Goal: Navigation & Orientation: Find specific page/section

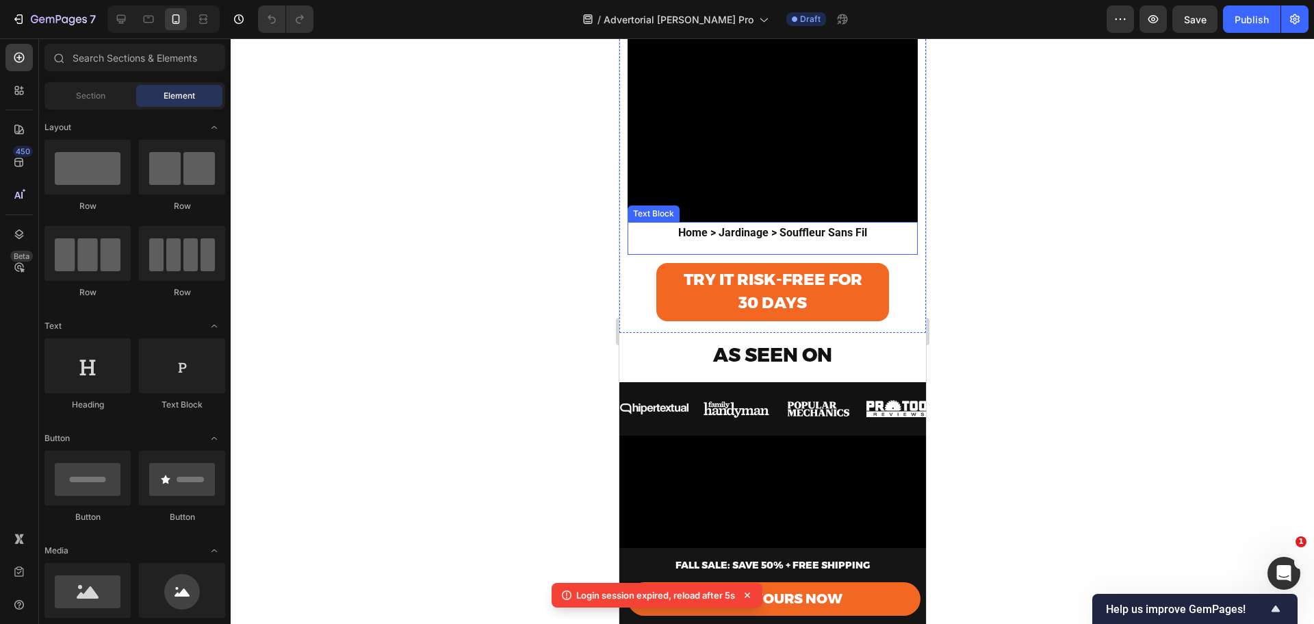
scroll to position [502, 0]
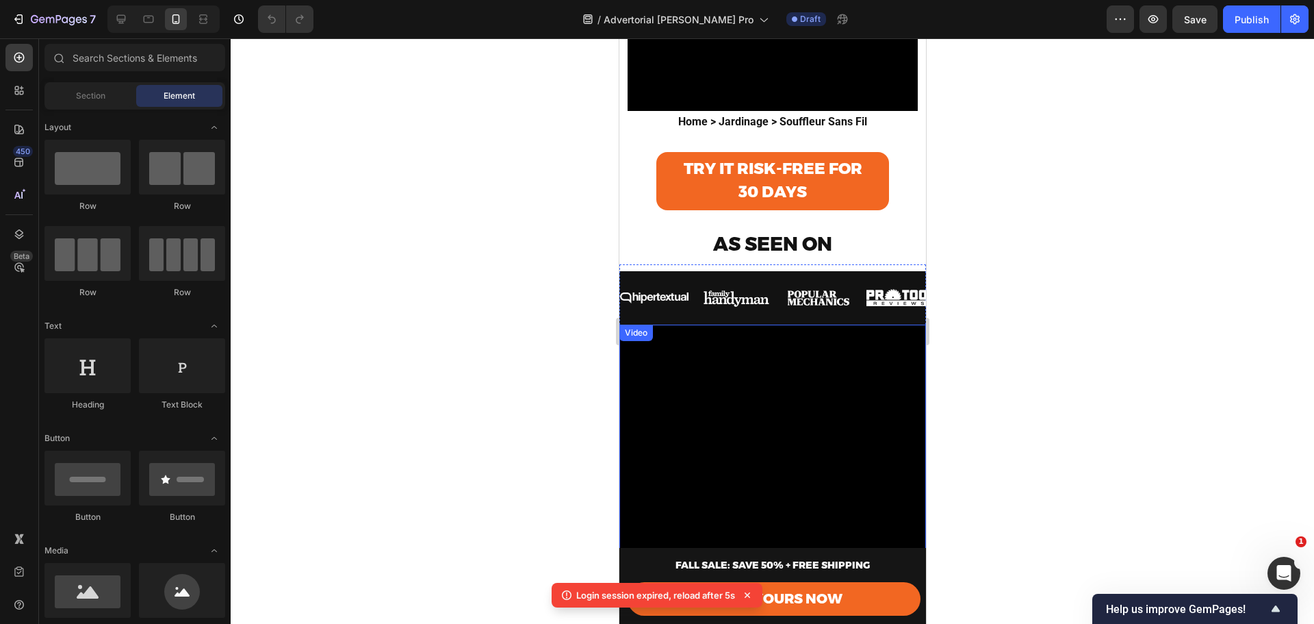
drag, startPoint x: 303, startPoint y: 415, endPoint x: 976, endPoint y: 448, distance: 673.7
click at [976, 448] on div at bounding box center [772, 330] width 1083 height 585
click at [747, 594] on icon at bounding box center [747, 594] width 5 height 5
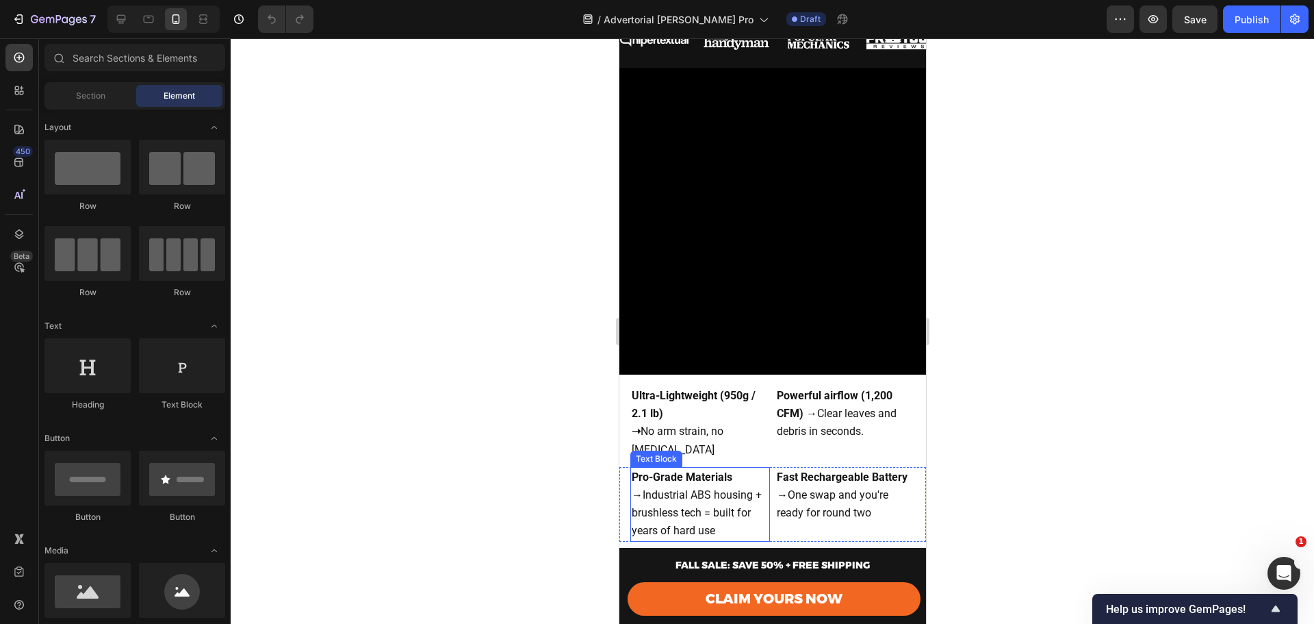
scroll to position [483, 0]
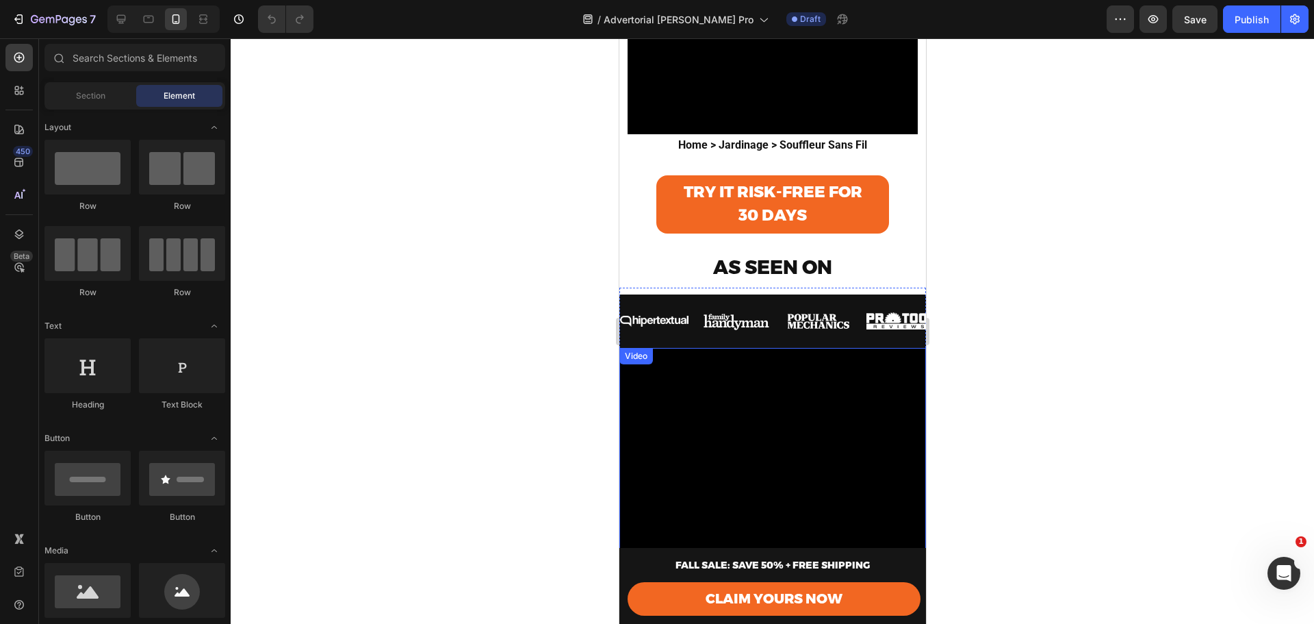
scroll to position [457, 0]
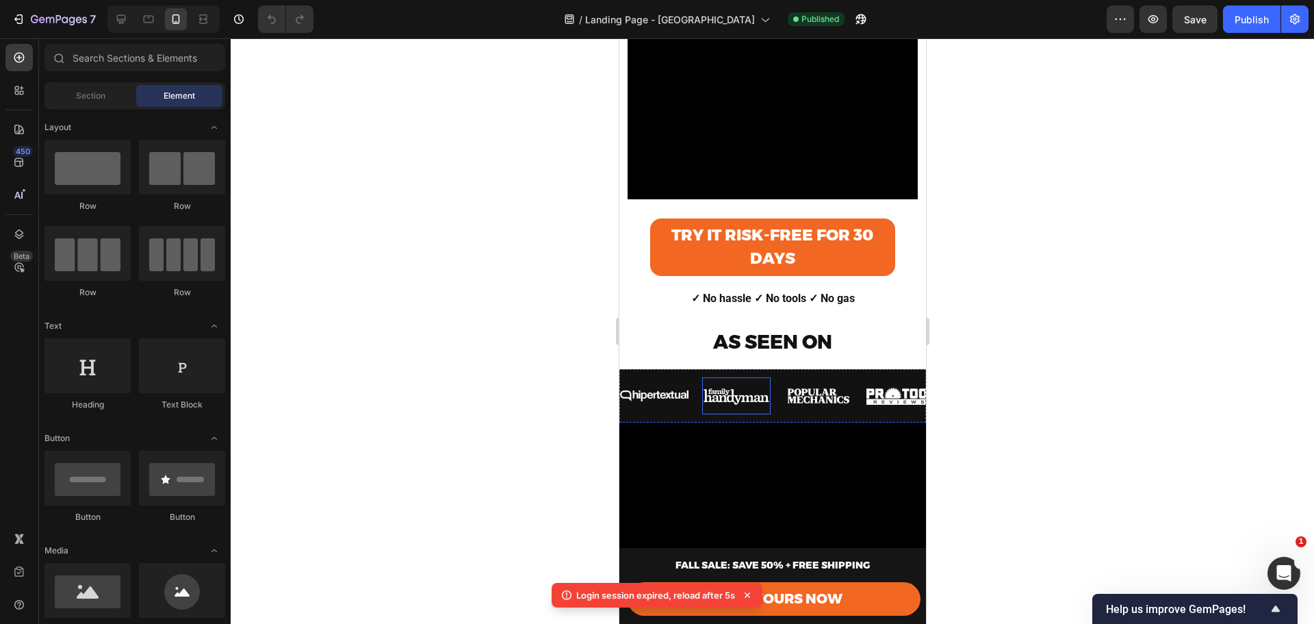
scroll to position [365, 0]
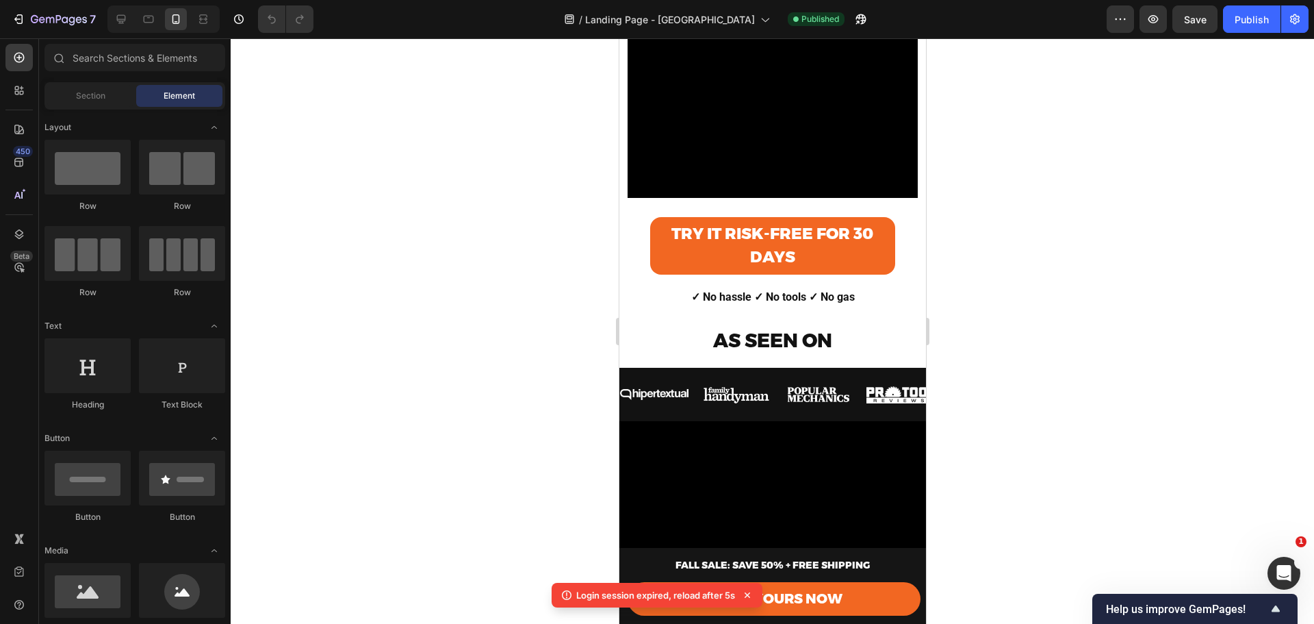
click at [749, 595] on icon at bounding box center [747, 594] width 5 height 5
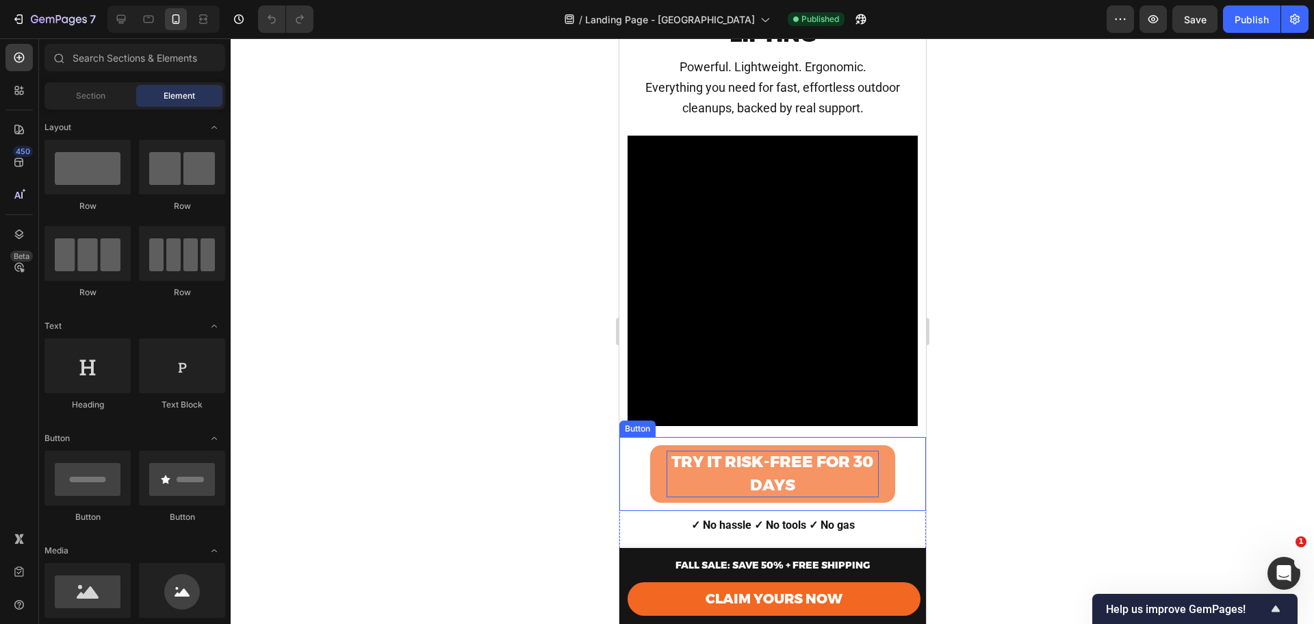
scroll to position [0, 0]
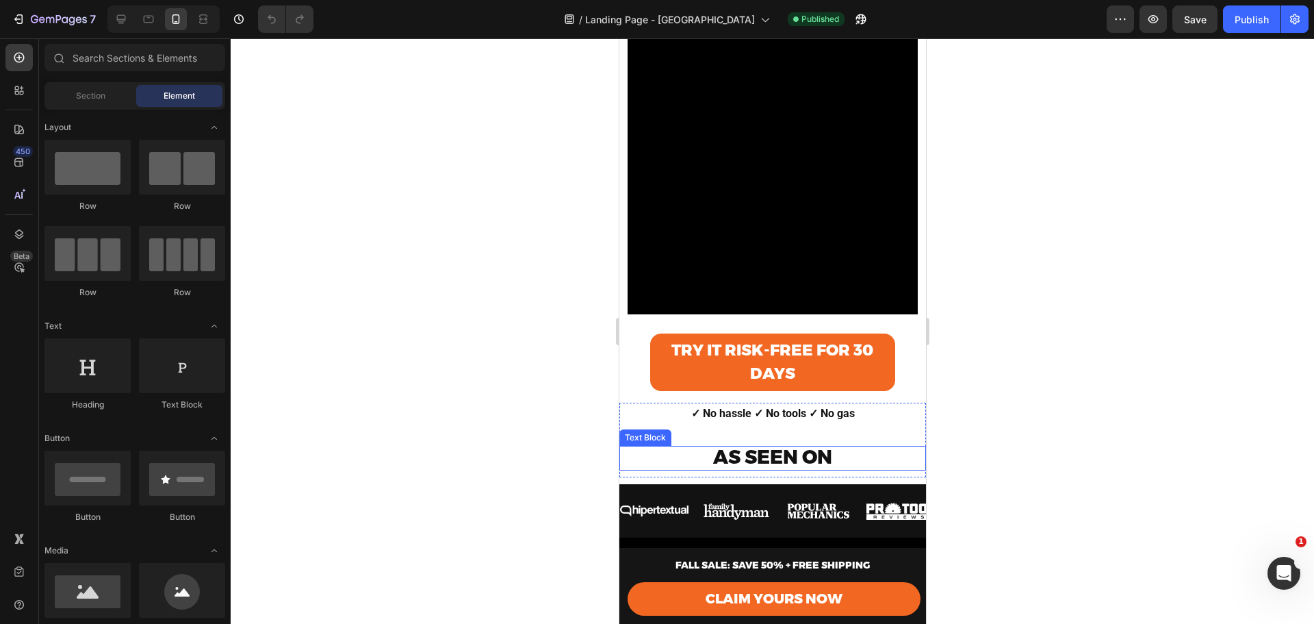
scroll to position [228, 0]
